Goal: Information Seeking & Learning: Learn about a topic

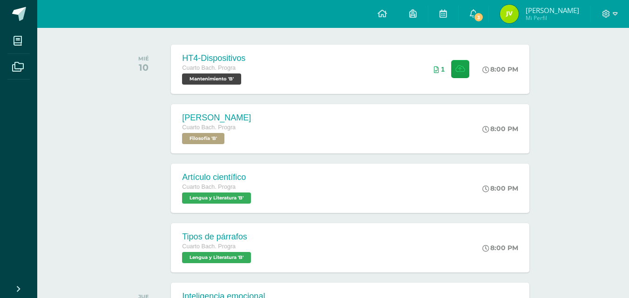
scroll to position [140, 0]
click at [483, 13] on span "3" at bounding box center [478, 17] width 10 height 10
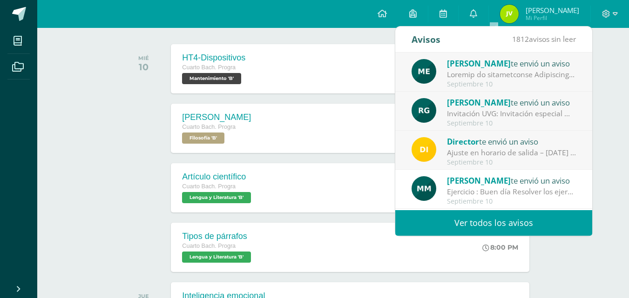
click at [518, 71] on div at bounding box center [511, 74] width 129 height 11
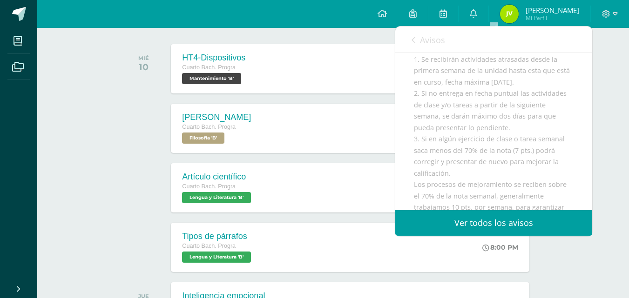
click at [518, 13] on img at bounding box center [509, 14] width 19 height 19
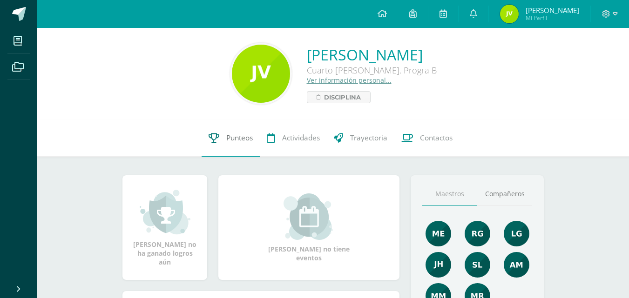
click at [254, 134] on link "Punteos" at bounding box center [230, 138] width 58 height 37
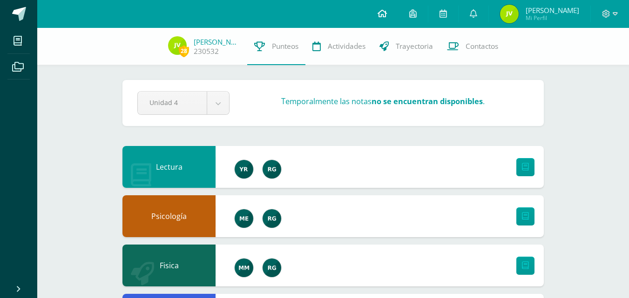
click at [398, 10] on link at bounding box center [382, 14] width 32 height 28
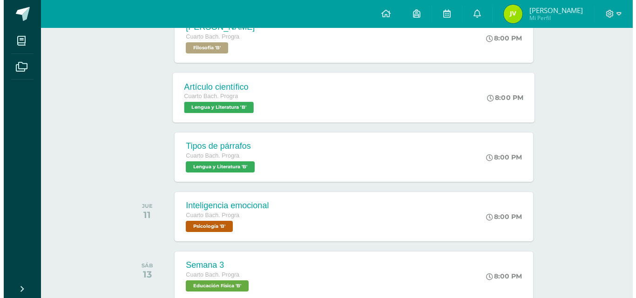
scroll to position [291, 0]
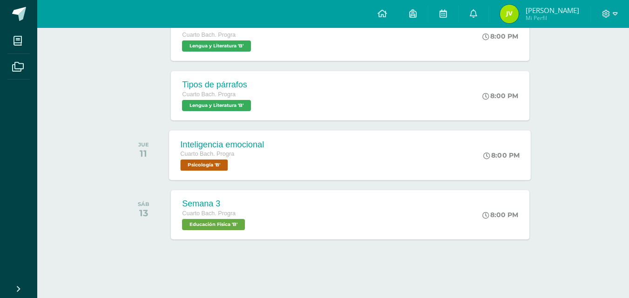
click at [344, 164] on div "Inteligencia emocional Cuarto Bach. Progra Psicología 'B' 8:00 PM Inteligencia …" at bounding box center [349, 155] width 361 height 50
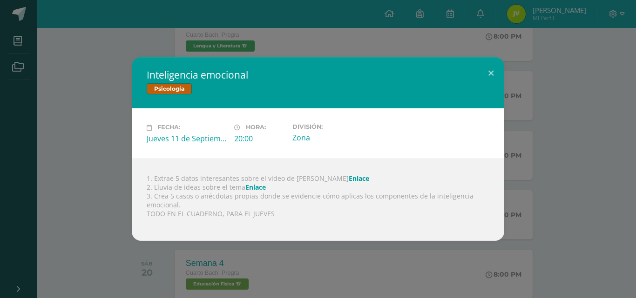
click at [223, 198] on div "1. Extrae 5 datos interesantes sobre el video de Lizzie Enlace 2. Lluvia de ide…" at bounding box center [318, 200] width 372 height 82
click at [348, 181] on link "Enlace" at bounding box center [358, 178] width 20 height 9
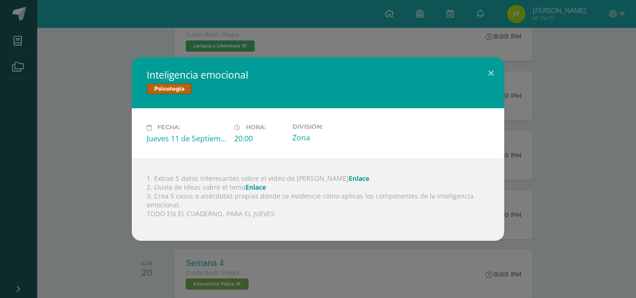
click at [258, 187] on link "Enlace" at bounding box center [255, 187] width 20 height 9
